Goal: Book appointment/travel/reservation

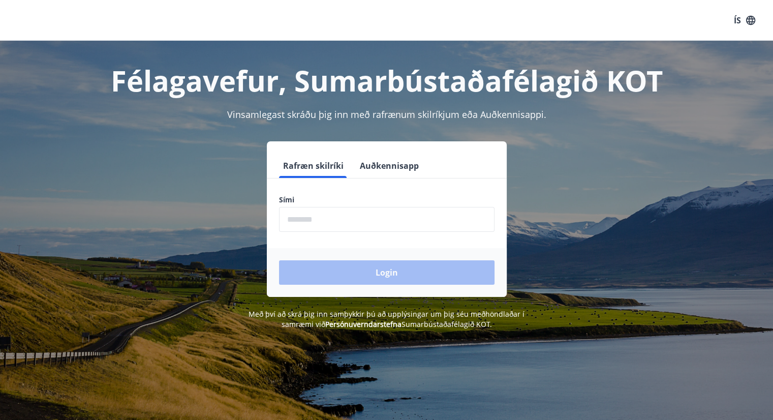
click at [360, 192] on form "Rafræn skilríki Auðkennisapp Sími ​ Login" at bounding box center [387, 225] width 240 height 143
click at [359, 218] on input "phone" at bounding box center [387, 219] width 216 height 25
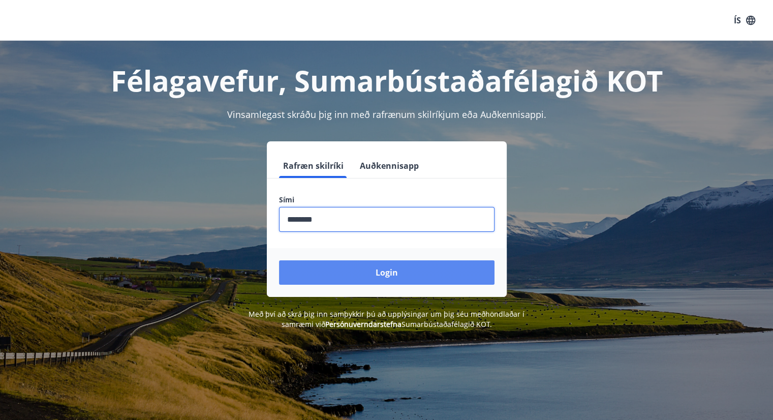
type input "********"
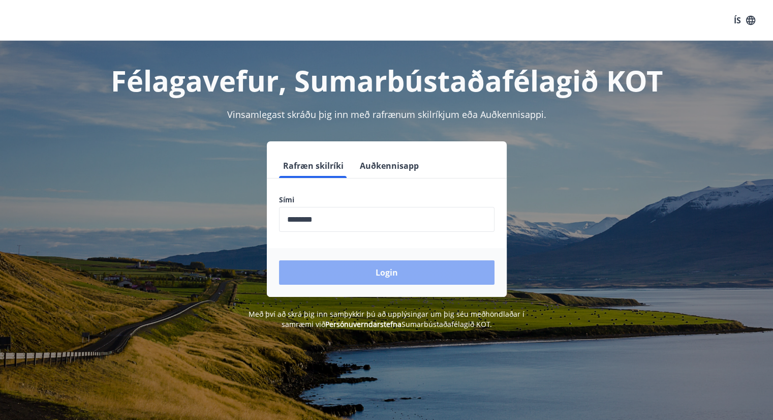
click at [407, 264] on button "Login" at bounding box center [387, 272] width 216 height 24
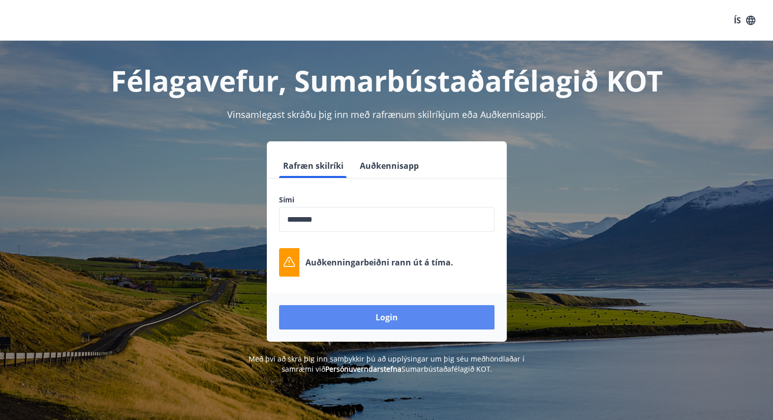
click at [431, 312] on button "Login" at bounding box center [387, 317] width 216 height 24
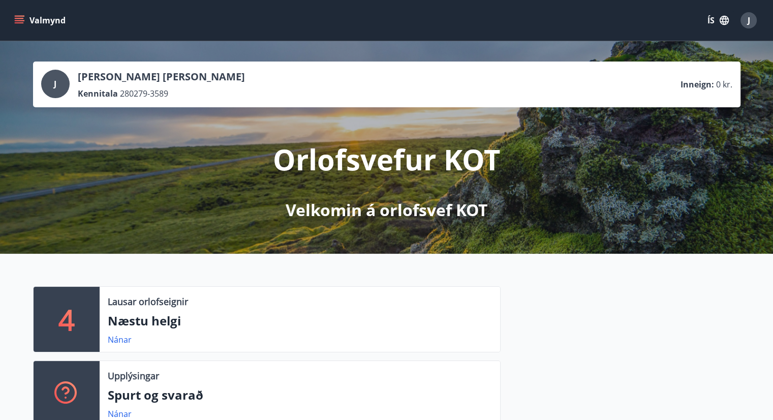
click at [22, 21] on icon "menu" at bounding box center [19, 20] width 10 height 10
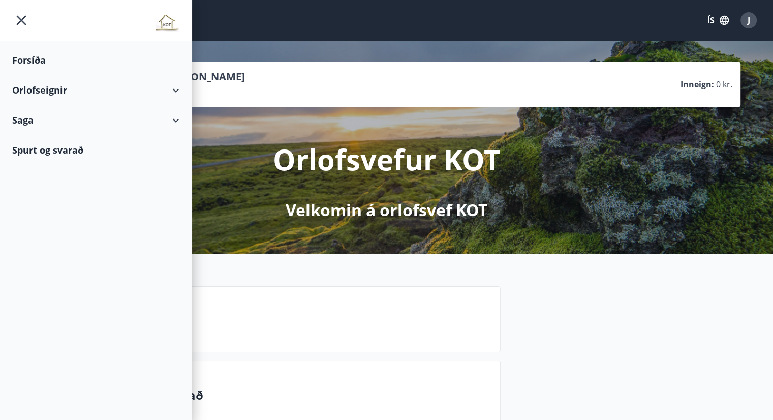
click at [175, 88] on div "Orlofseignir" at bounding box center [95, 90] width 167 height 30
click at [44, 113] on div "Framboð" at bounding box center [95, 115] width 151 height 21
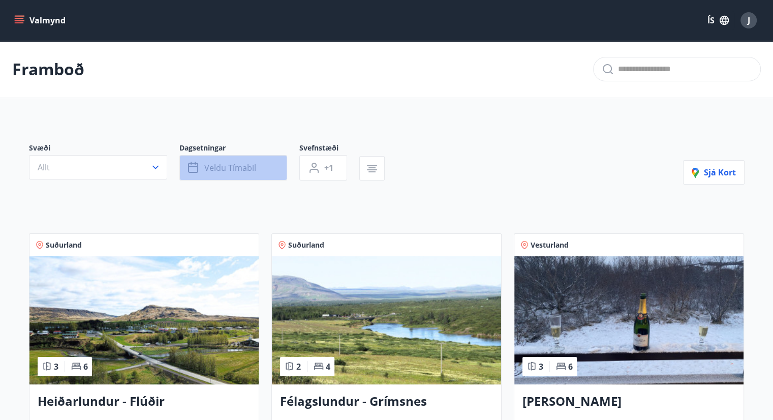
click at [228, 165] on span "Veldu tímabil" at bounding box center [230, 167] width 52 height 11
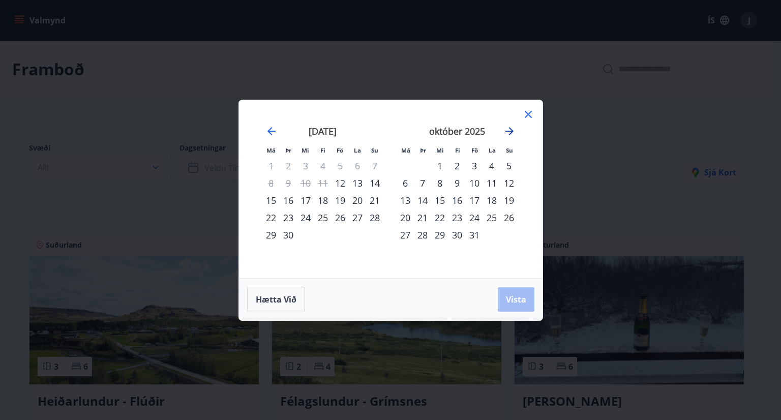
click at [505, 133] on icon "Move forward to switch to the next month." at bounding box center [509, 131] width 12 height 12
drag, startPoint x: 505, startPoint y: 133, endPoint x: 500, endPoint y: 136, distance: 5.5
click at [500, 136] on div "[DATE] 1 2 3 4 5 6 7 8 9 10 11 12 13 14 15 16 17 18 19 20 21 22 23 24 25 26 27 …" at bounding box center [390, 189] width 279 height 154
click at [503, 131] on icon "Move forward to switch to the next month." at bounding box center [509, 131] width 12 height 12
click at [476, 165] on div "5" at bounding box center [474, 165] width 17 height 17
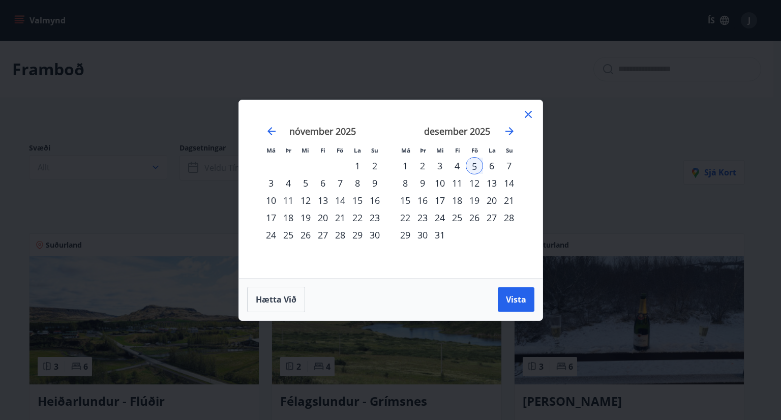
click at [506, 165] on div "7" at bounding box center [508, 165] width 17 height 17
click at [507, 298] on span "Vista" at bounding box center [516, 299] width 20 height 11
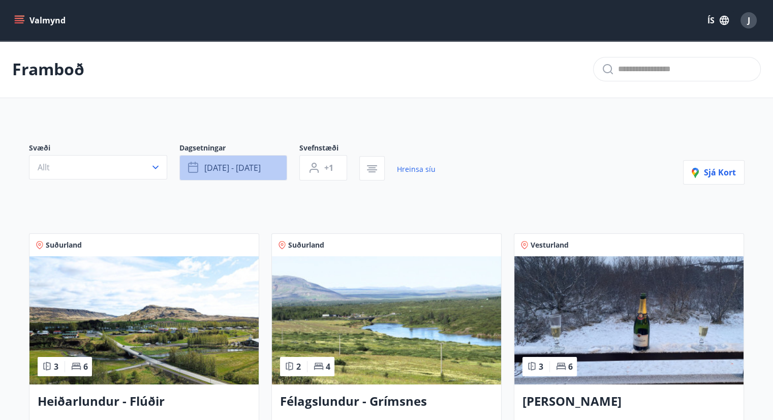
click at [233, 168] on span "[DATE] - [DATE]" at bounding box center [232, 167] width 56 height 11
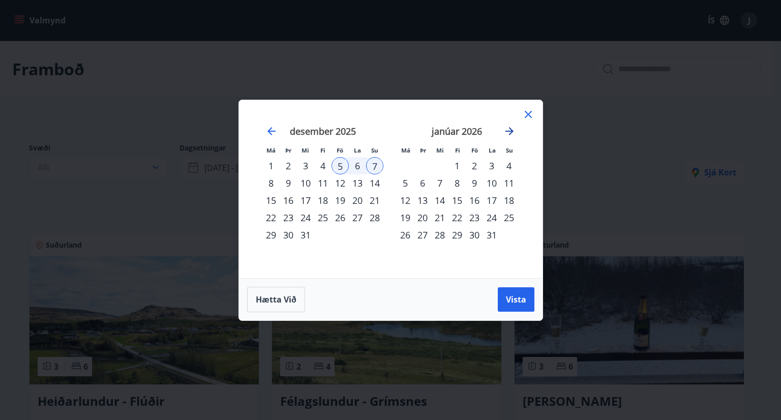
click at [508, 131] on icon "Move forward to switch to the next month." at bounding box center [509, 131] width 8 height 8
click at [342, 166] on div "2" at bounding box center [339, 165] width 17 height 17
click at [378, 162] on div "4" at bounding box center [374, 165] width 17 height 17
click at [526, 300] on span "Vista" at bounding box center [516, 299] width 20 height 11
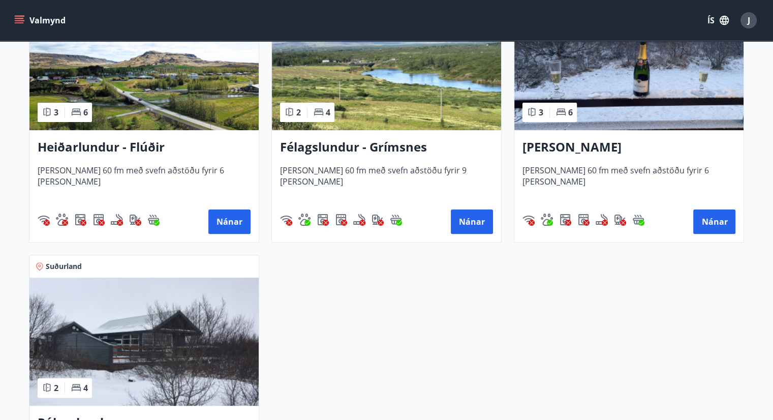
scroll to position [203, 0]
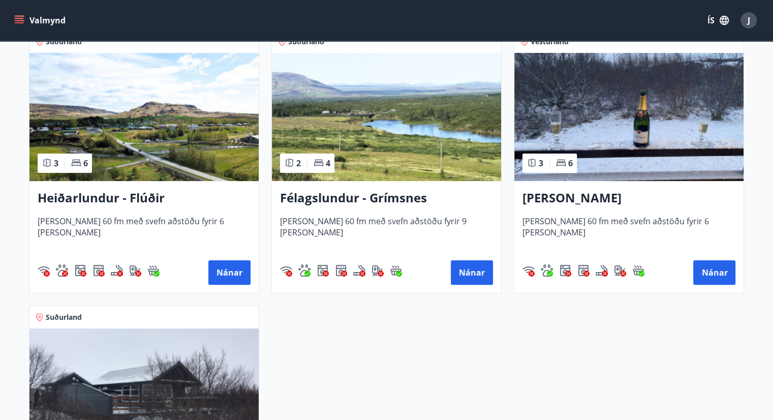
click at [105, 198] on h3 "Heiðarlundur - Flúðir" at bounding box center [144, 198] width 213 height 18
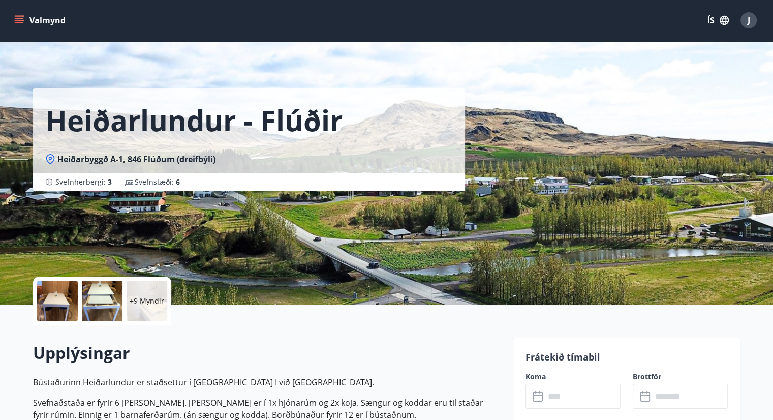
click at [52, 299] on div at bounding box center [57, 301] width 41 height 41
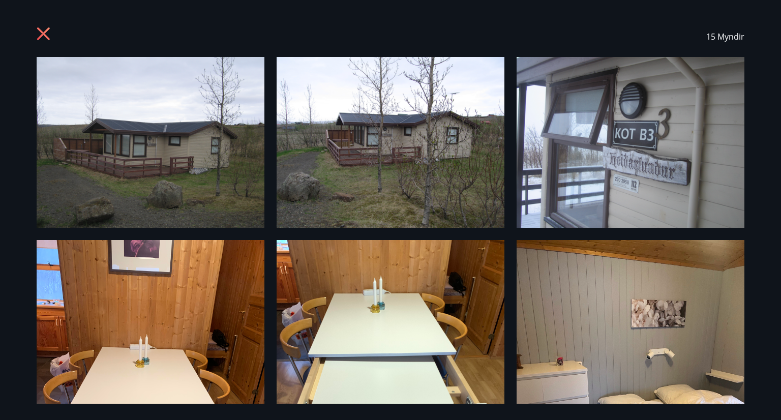
click at [406, 177] on img at bounding box center [391, 142] width 228 height 171
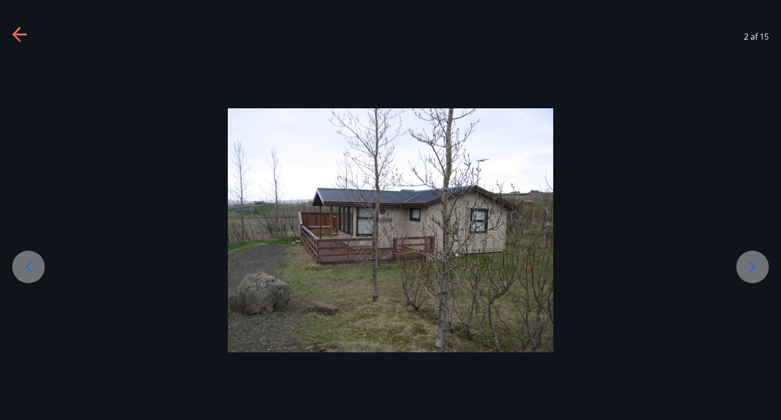
click at [747, 267] on icon at bounding box center [752, 267] width 16 height 16
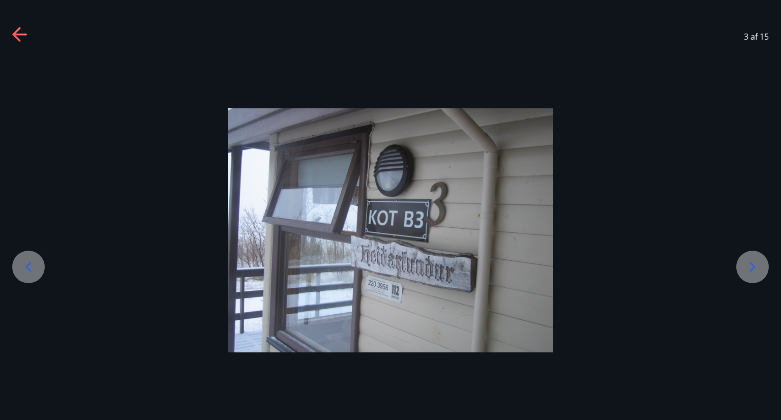
click at [747, 267] on icon at bounding box center [752, 267] width 16 height 16
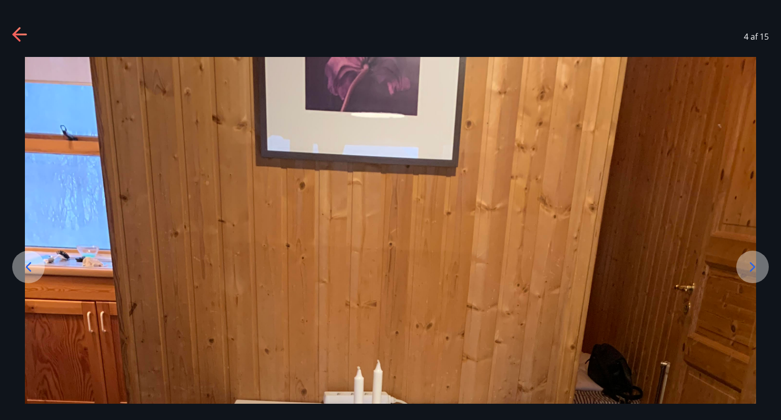
click at [747, 267] on icon at bounding box center [752, 267] width 16 height 16
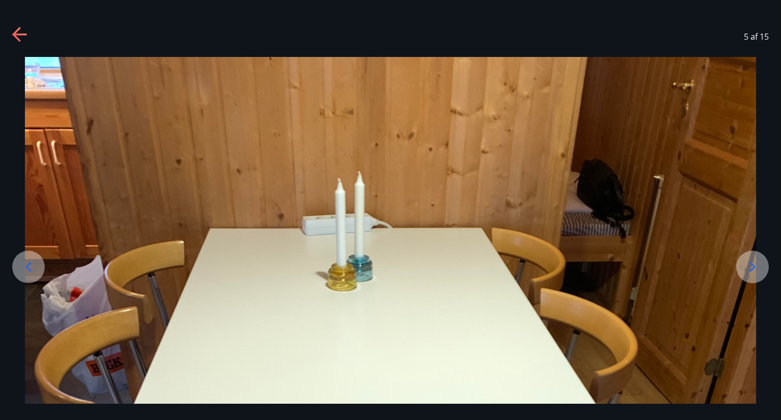
click at [748, 270] on icon at bounding box center [752, 267] width 16 height 16
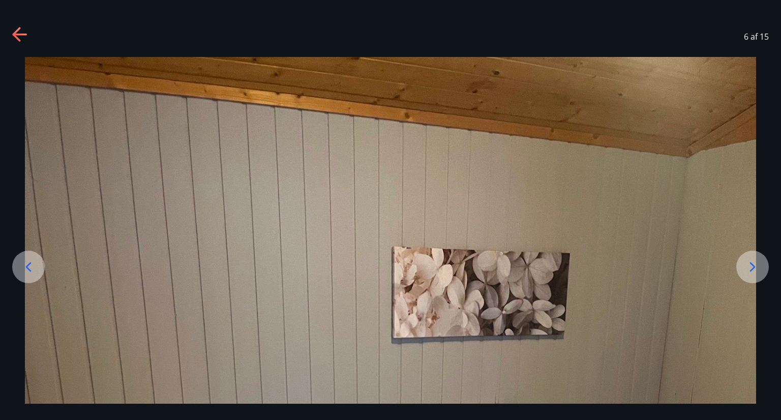
click at [748, 273] on icon at bounding box center [752, 267] width 16 height 16
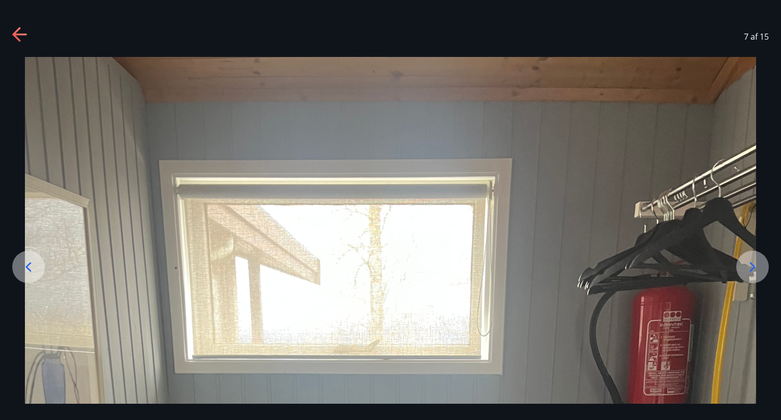
click at [748, 273] on icon at bounding box center [752, 267] width 16 height 16
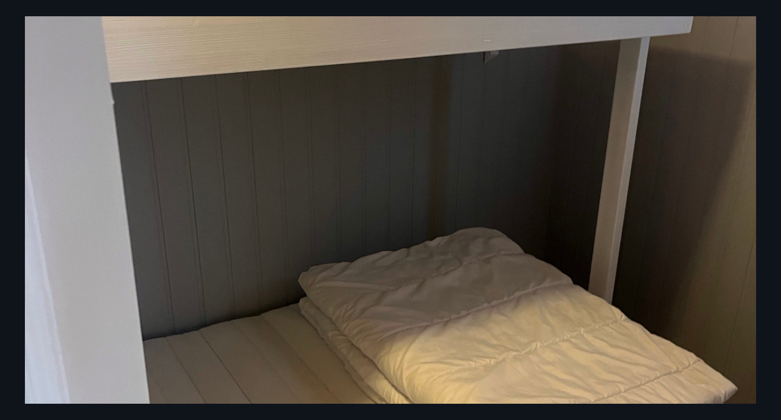
scroll to position [102, 0]
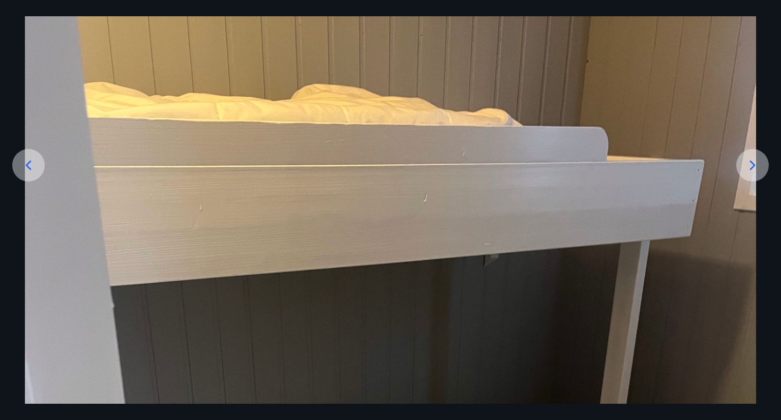
drag, startPoint x: 31, startPoint y: 175, endPoint x: 37, endPoint y: 172, distance: 6.8
click at [32, 173] on div at bounding box center [28, 165] width 33 height 33
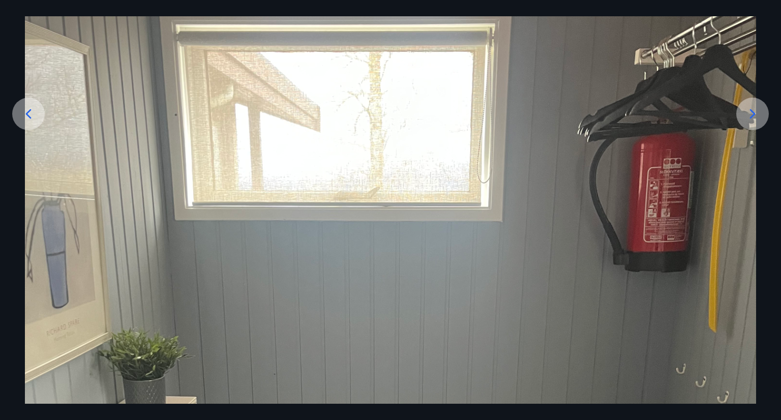
scroll to position [153, 0]
click at [746, 110] on icon at bounding box center [752, 114] width 16 height 16
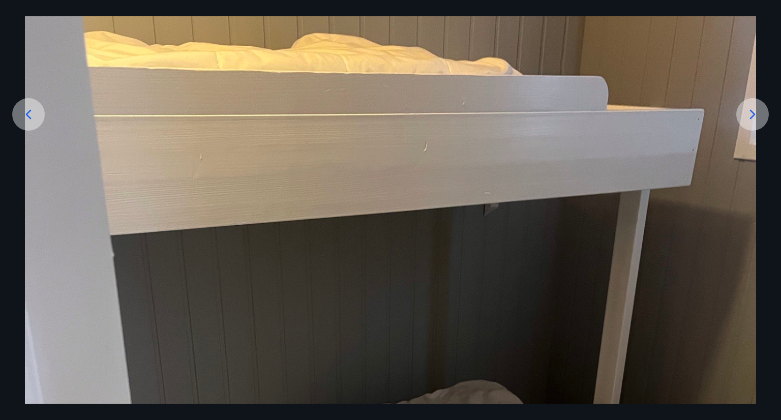
drag, startPoint x: 746, startPoint y: 113, endPoint x: 746, endPoint y: 118, distance: 5.6
click at [746, 117] on icon at bounding box center [752, 114] width 16 height 16
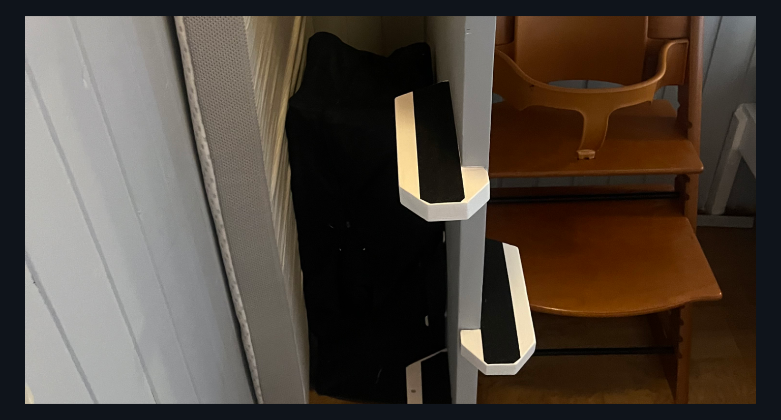
scroll to position [356, 0]
